Goal: Find specific page/section: Find specific page/section

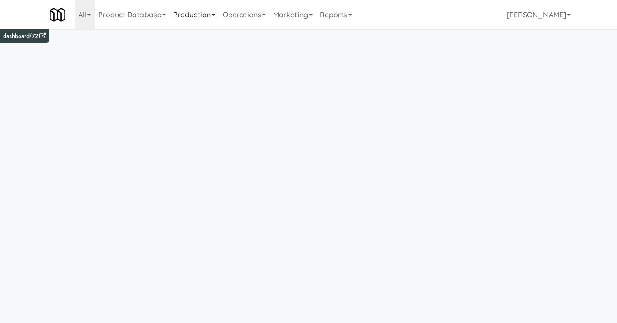
click at [198, 27] on link "Production" at bounding box center [194, 14] width 50 height 29
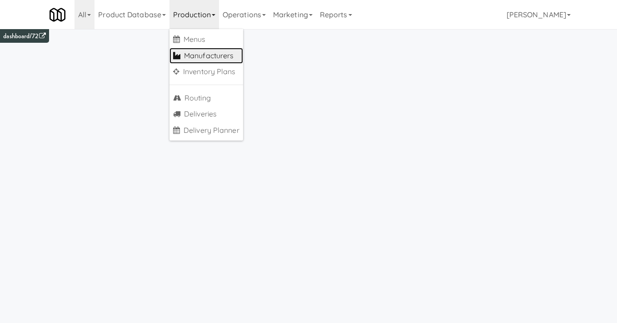
click at [198, 49] on link "Manufacturers" at bounding box center [206, 56] width 74 height 16
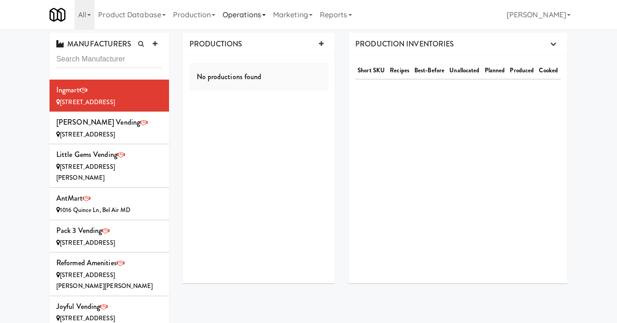
click at [258, 15] on link "Operations" at bounding box center [244, 14] width 50 height 29
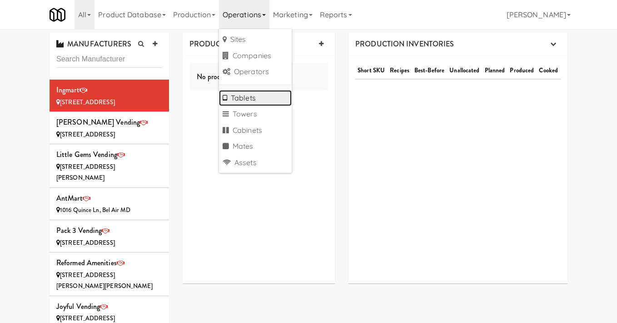
click at [246, 103] on link "Tablets" at bounding box center [255, 98] width 73 height 16
